Goal: Task Accomplishment & Management: Use online tool/utility

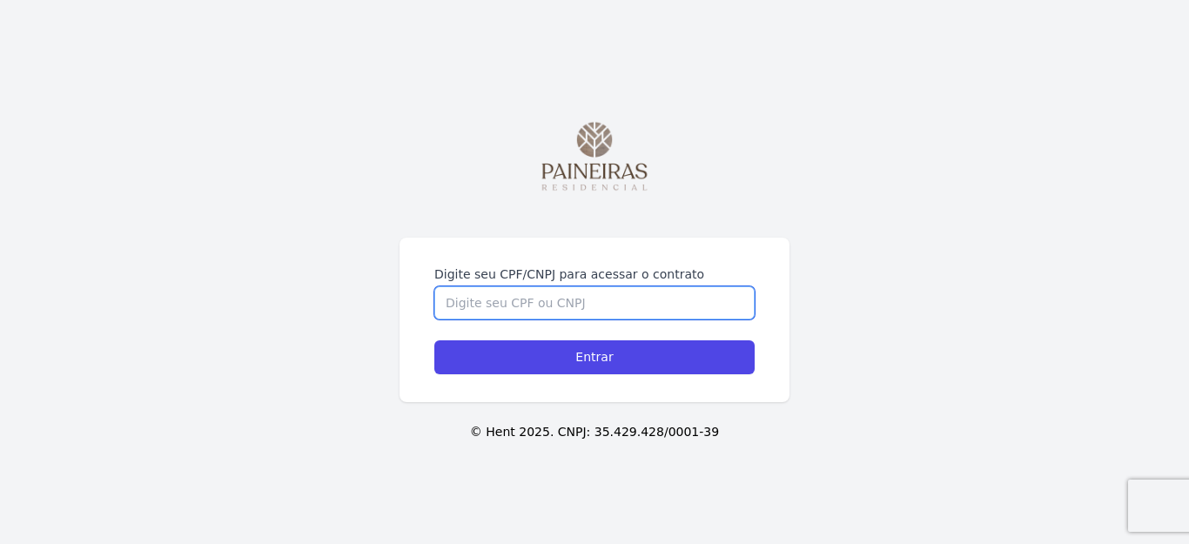
click at [453, 306] on input "Digite seu CPF/CNPJ para acessar o contrato" at bounding box center [594, 302] width 320 height 33
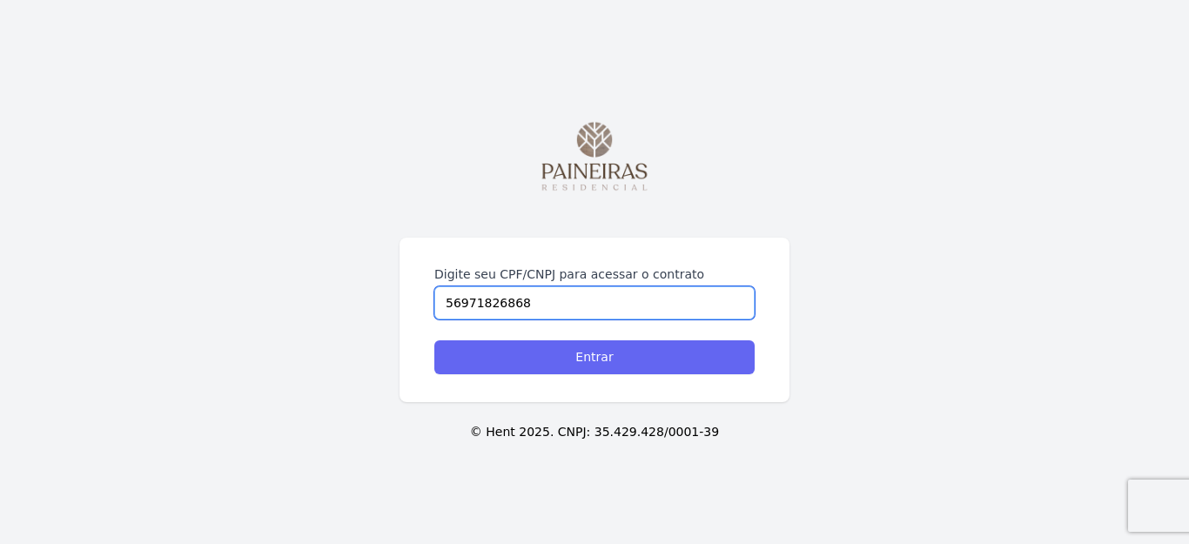
type input "56971826868"
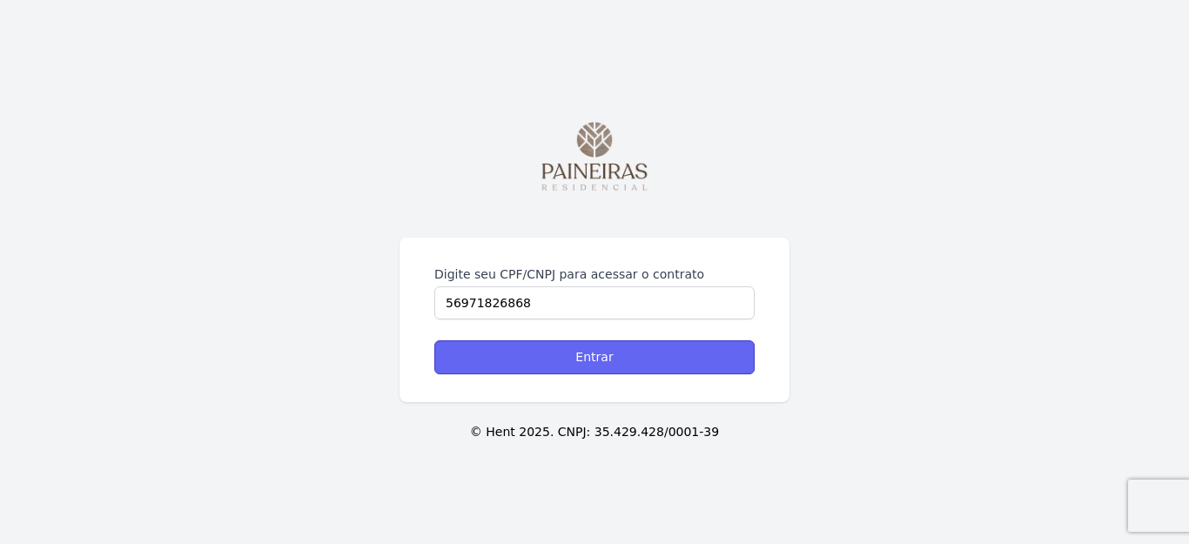
click at [587, 360] on input "Entrar" at bounding box center [594, 357] width 320 height 34
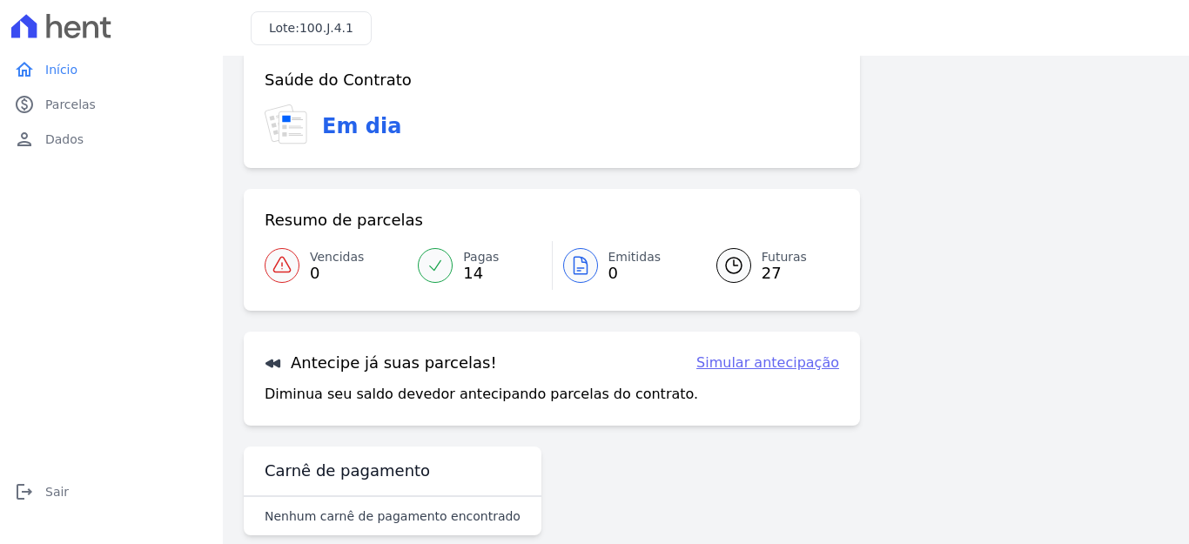
scroll to position [54, 0]
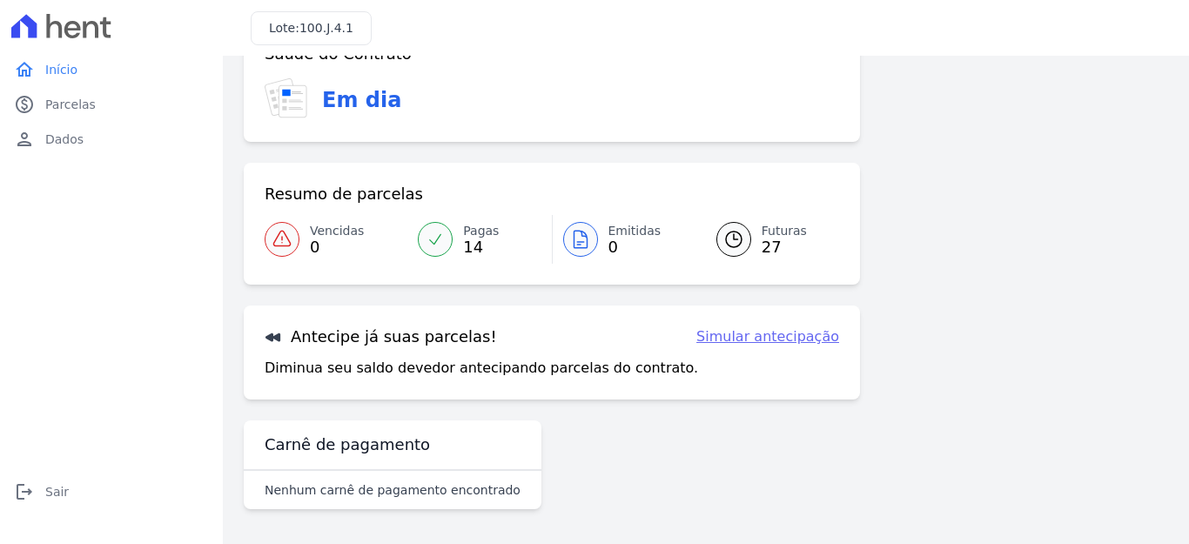
click at [765, 340] on link "Simular antecipação" at bounding box center [768, 337] width 143 height 21
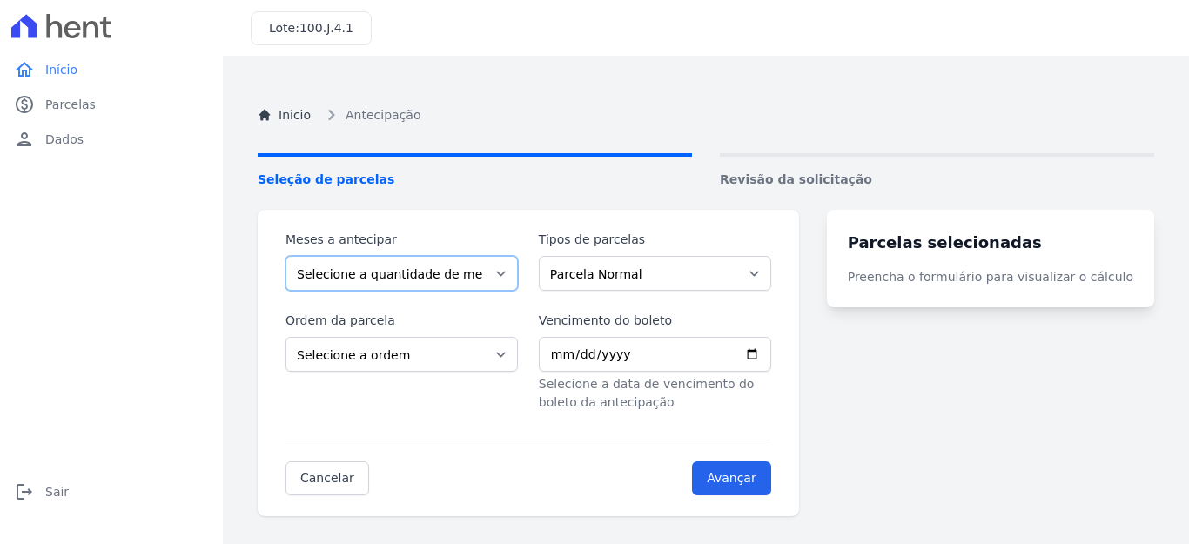
click at [509, 273] on select "Selecione a quantidade de meses a antecipar 1 2 3 4 5 6 7 8 9 10 11 12 13 14 15…" at bounding box center [402, 273] width 232 height 35
select select "26"
click at [286, 256] on select "Selecione a quantidade de meses a antecipar 1 2 3 4 5 6 7 8 9 10 11 12 13 14 15…" at bounding box center [402, 273] width 232 height 35
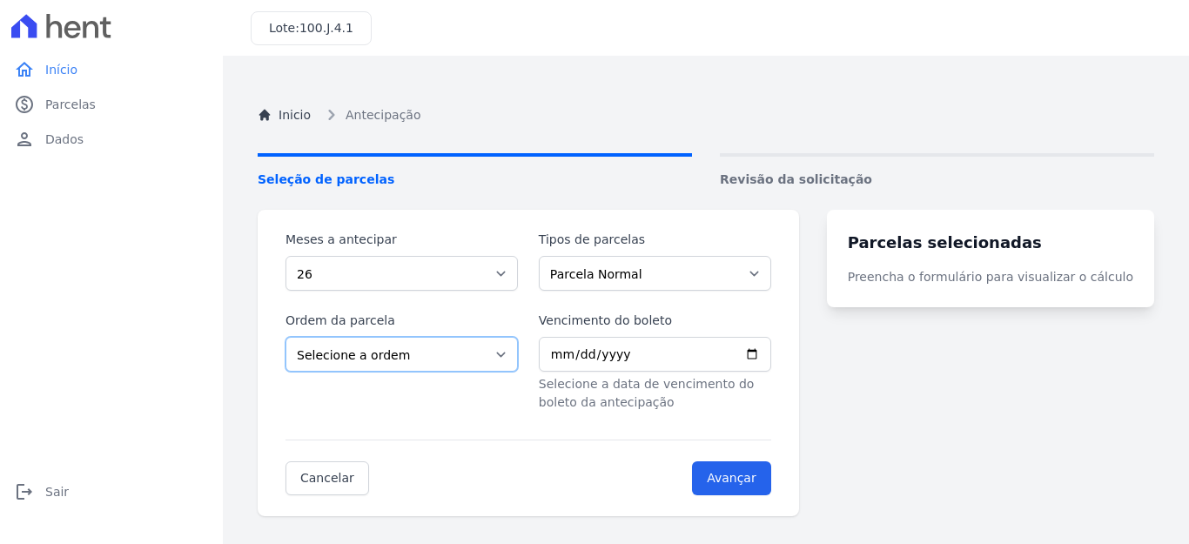
click at [513, 354] on select "Selecione a ordem Últimas parcelas Primeiras parcelas" at bounding box center [402, 354] width 232 height 35
select select "ending"
click at [286, 337] on select "Selecione a ordem Últimas parcelas Primeiras parcelas" at bounding box center [402, 354] width 232 height 35
click at [771, 276] on select "Parcela Normal" at bounding box center [655, 273] width 232 height 35
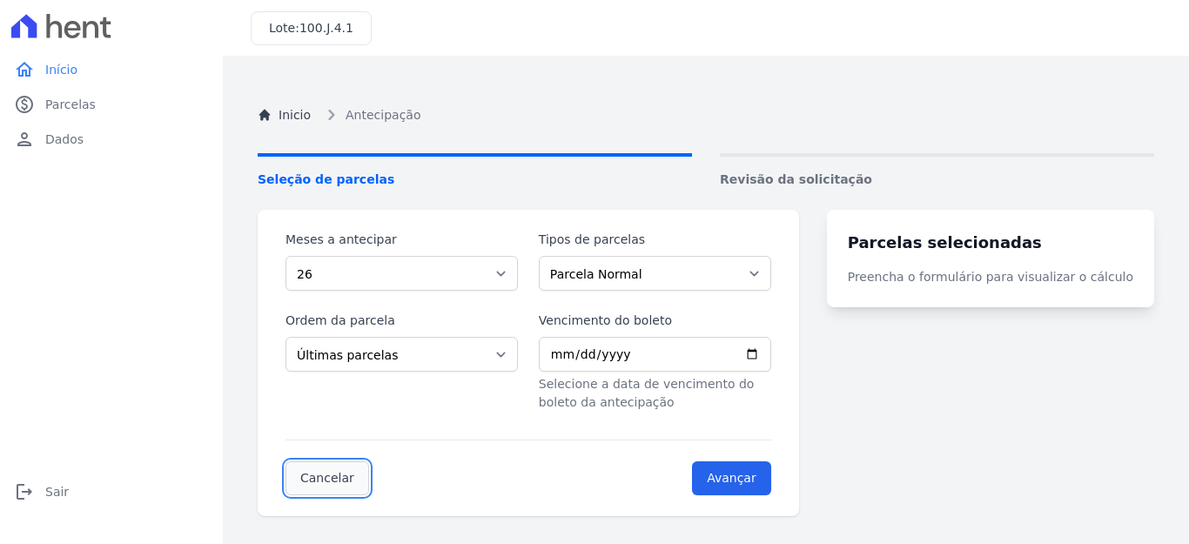
click at [322, 481] on link "Cancelar" at bounding box center [328, 478] width 84 height 34
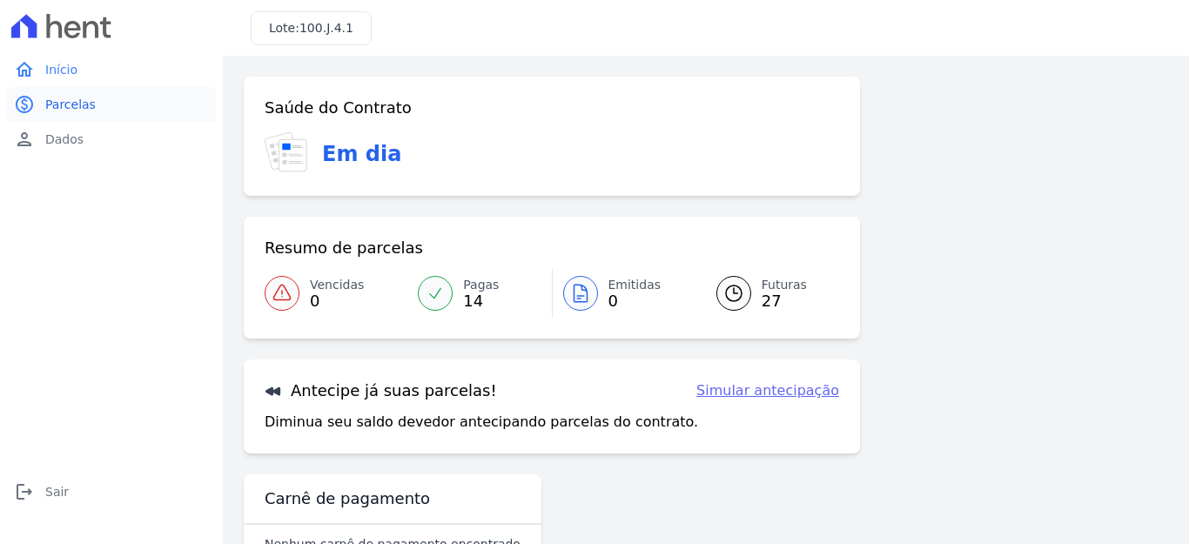
click at [57, 100] on span "Parcelas" at bounding box center [70, 104] width 51 height 17
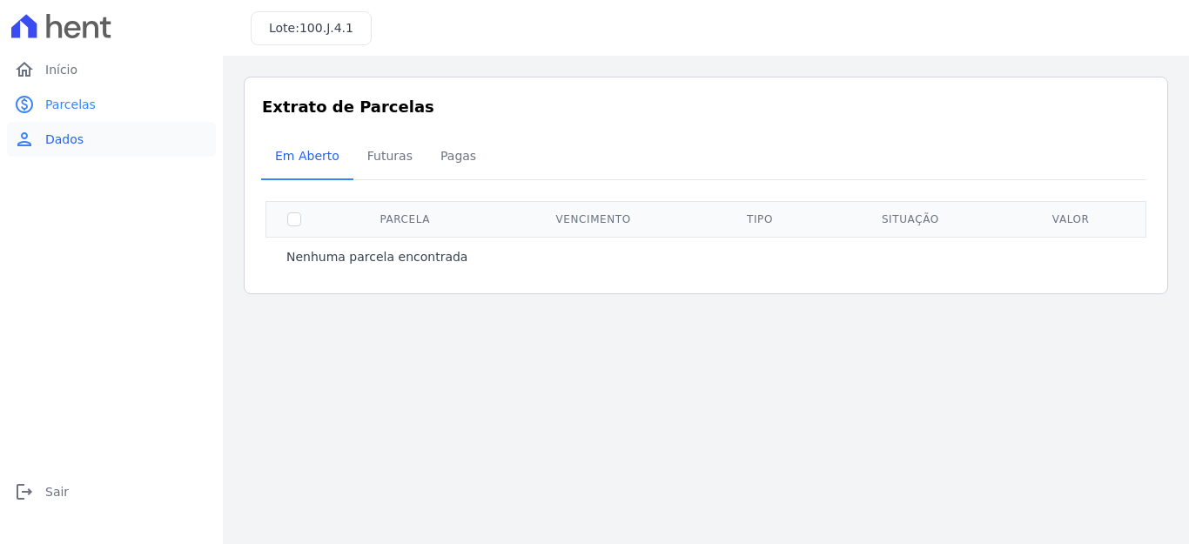
click at [47, 135] on span "Dados" at bounding box center [64, 139] width 38 height 17
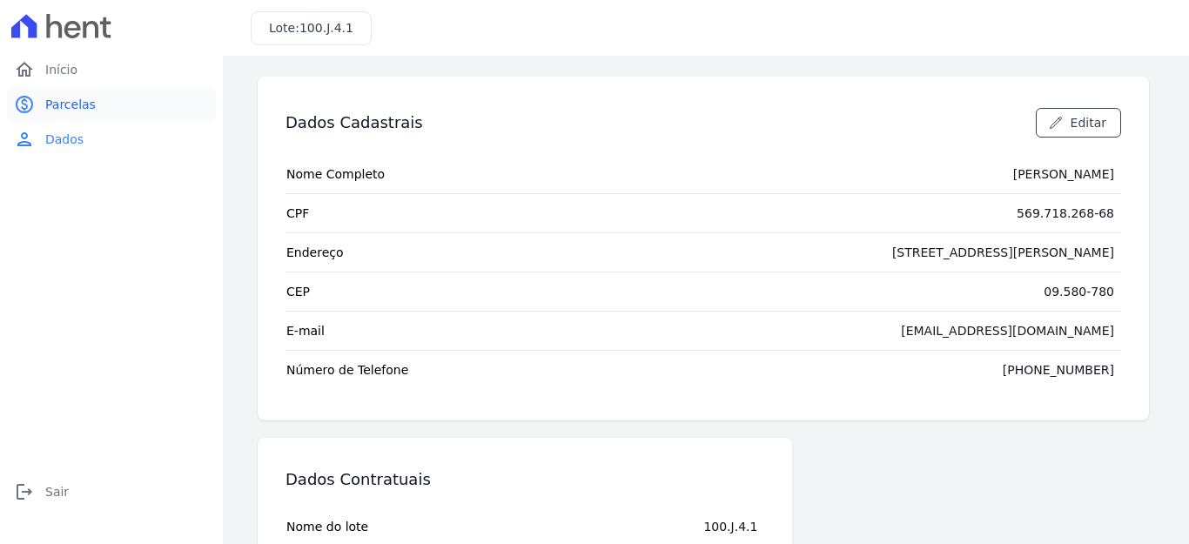
click at [55, 101] on span "Parcelas" at bounding box center [70, 104] width 51 height 17
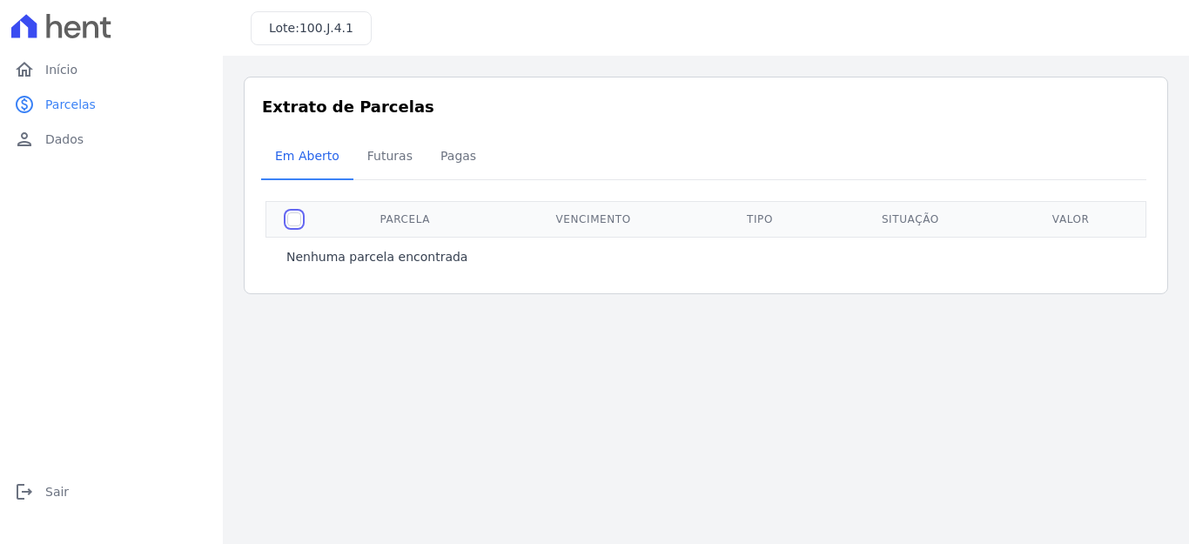
click at [294, 219] on input "checkbox" at bounding box center [294, 219] width 14 height 14
checkbox input "true"
click at [382, 153] on span "Futuras" at bounding box center [390, 155] width 66 height 35
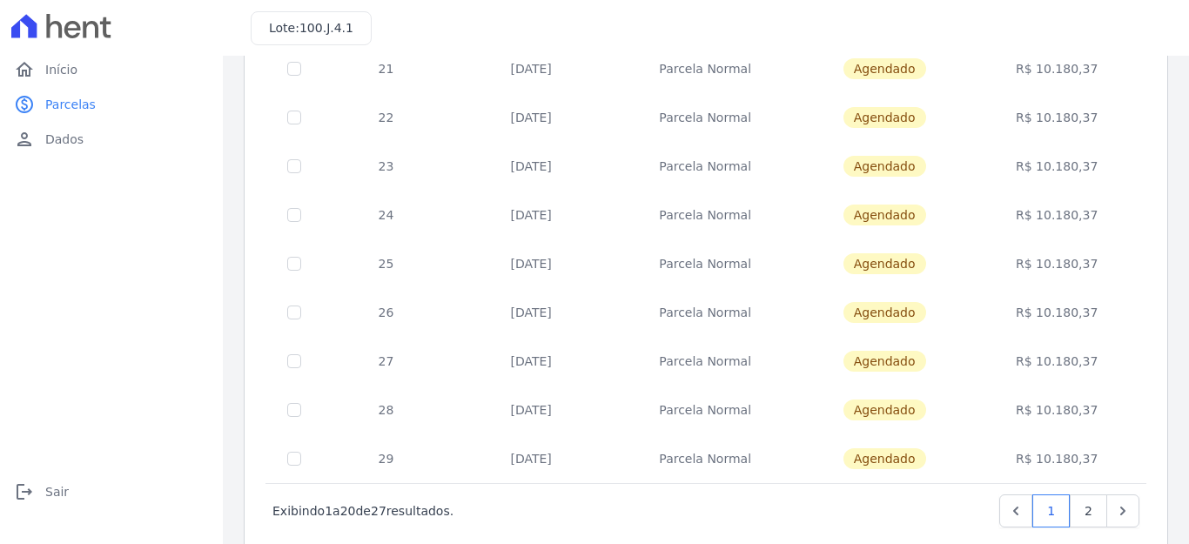
scroll to position [758, 0]
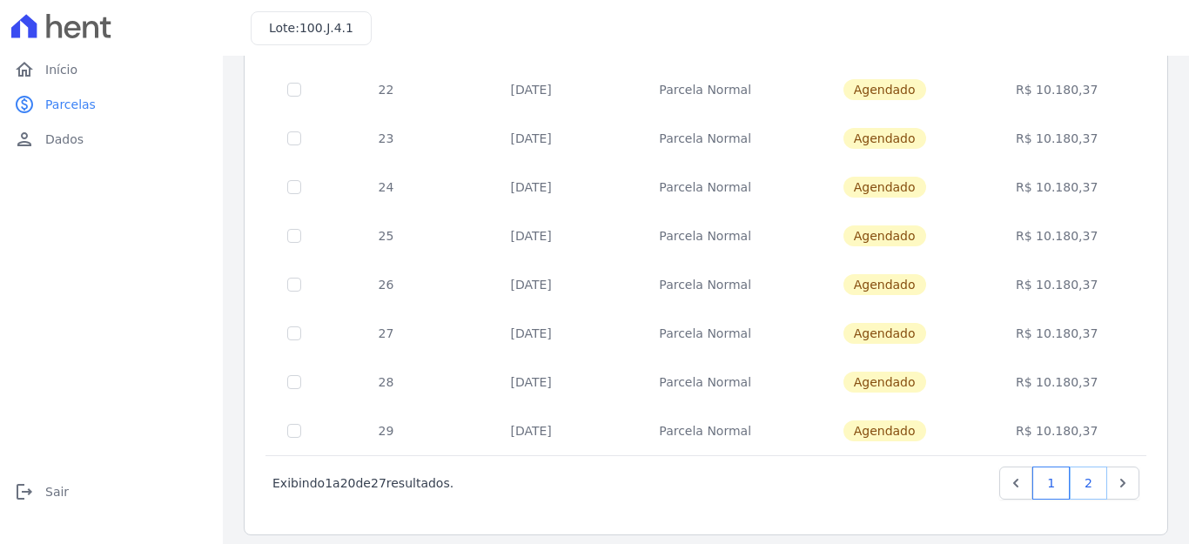
click at [1075, 482] on link "2" at bounding box center [1088, 483] width 37 height 33
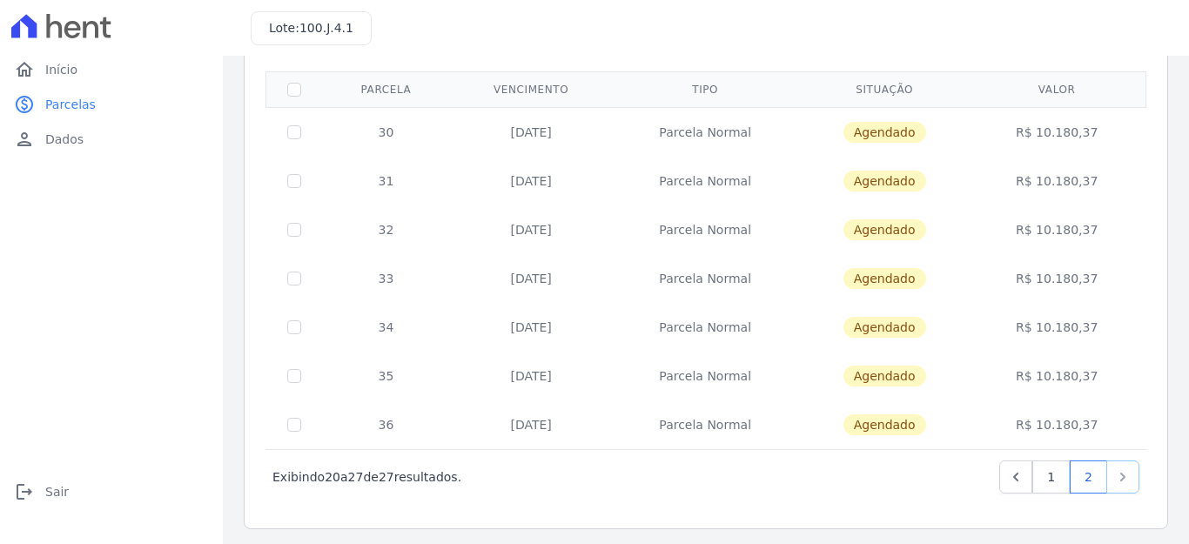
click at [1115, 477] on icon "Next" at bounding box center [1123, 476] width 17 height 17
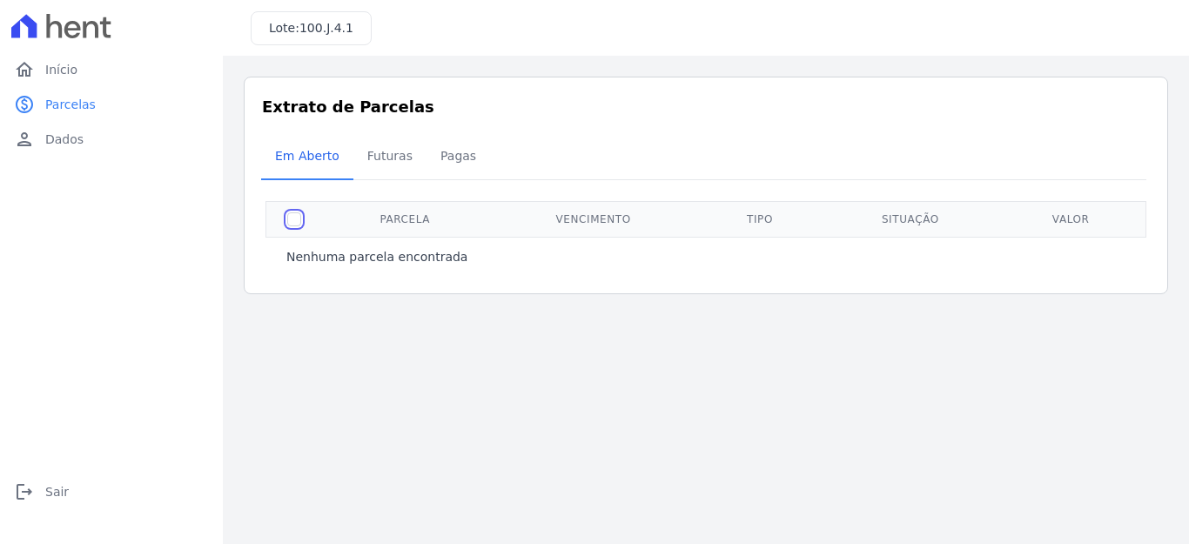
click at [295, 220] on input "checkbox" at bounding box center [294, 219] width 14 height 14
checkbox input "true"
click at [441, 158] on span "Pagas" at bounding box center [458, 155] width 57 height 35
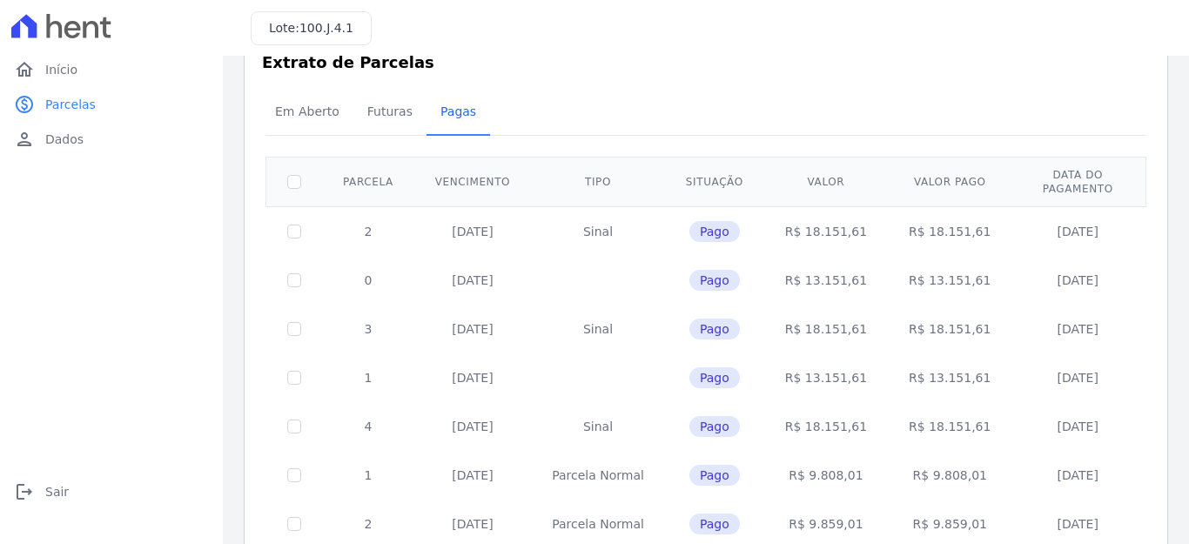
scroll to position [41, 0]
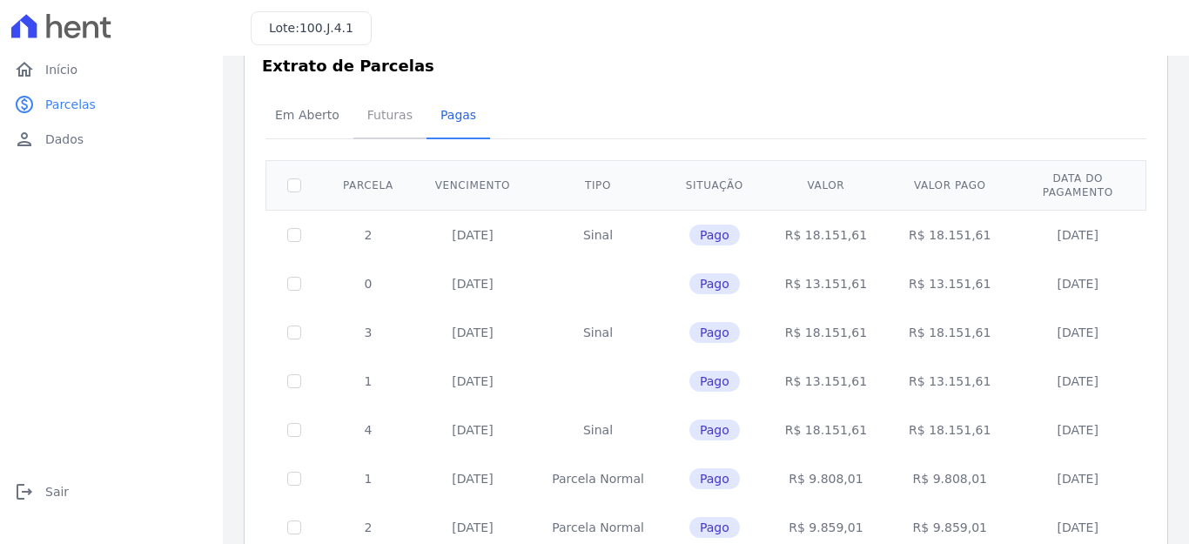
click at [373, 117] on span "Futuras" at bounding box center [390, 115] width 66 height 35
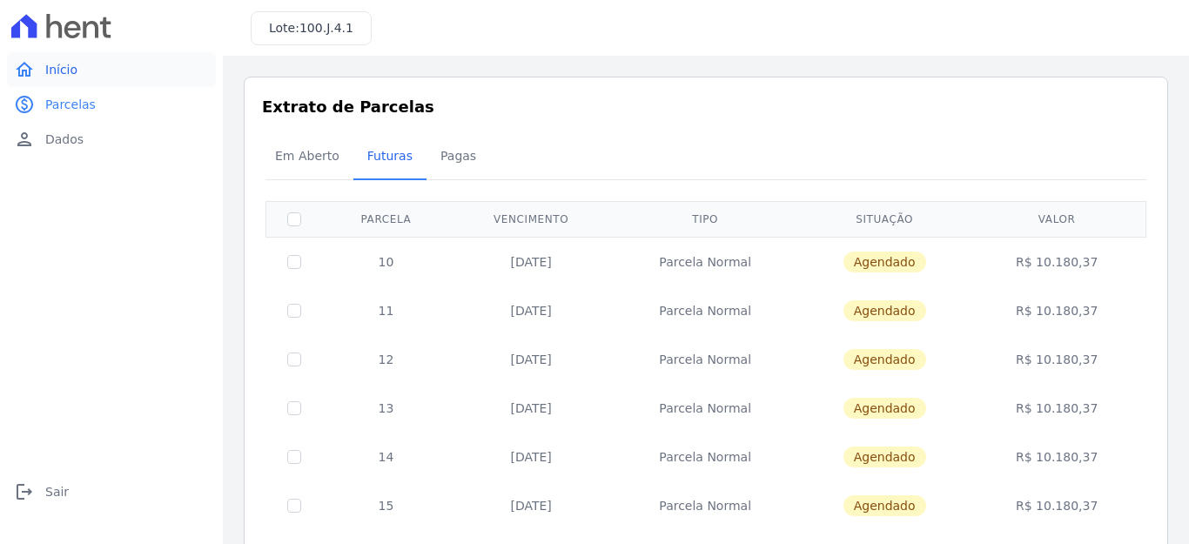
click at [66, 70] on span "Início" at bounding box center [61, 69] width 32 height 17
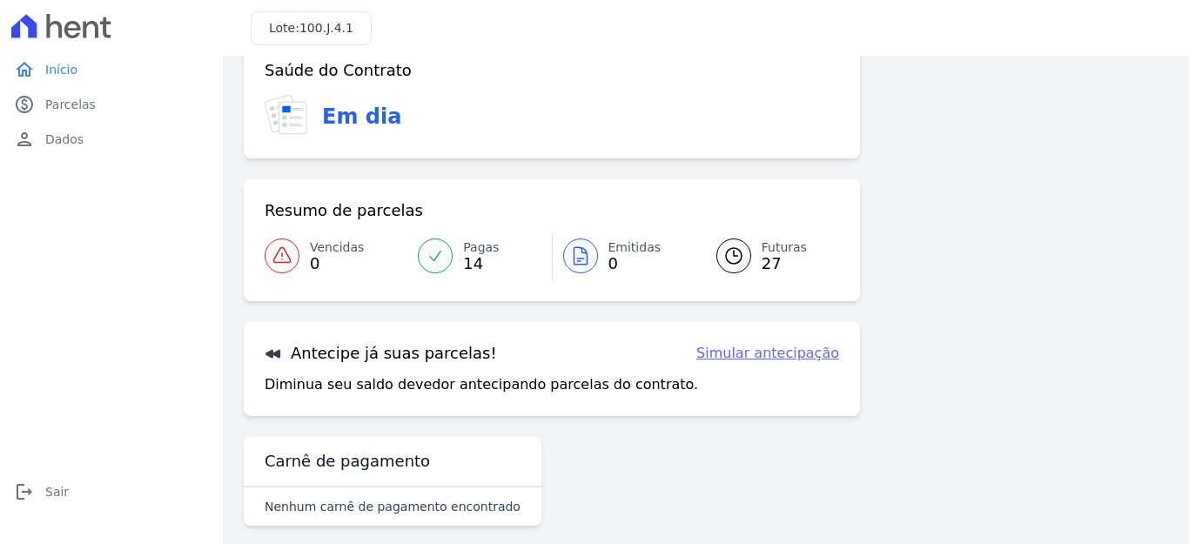
scroll to position [15, 0]
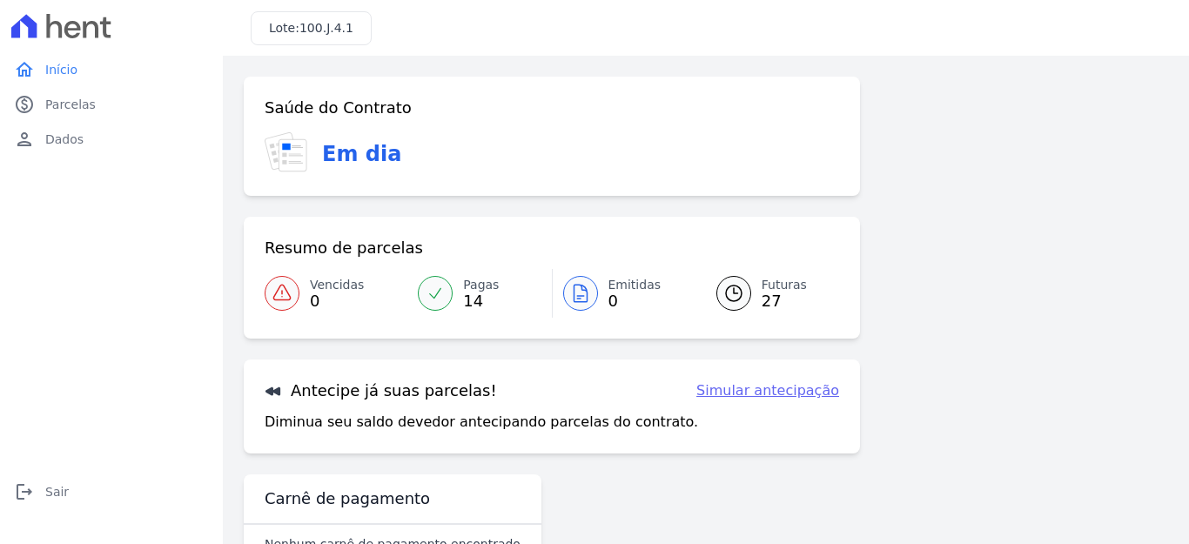
select select "26"
select select "ending"
